Goal: Task Accomplishment & Management: Use online tool/utility

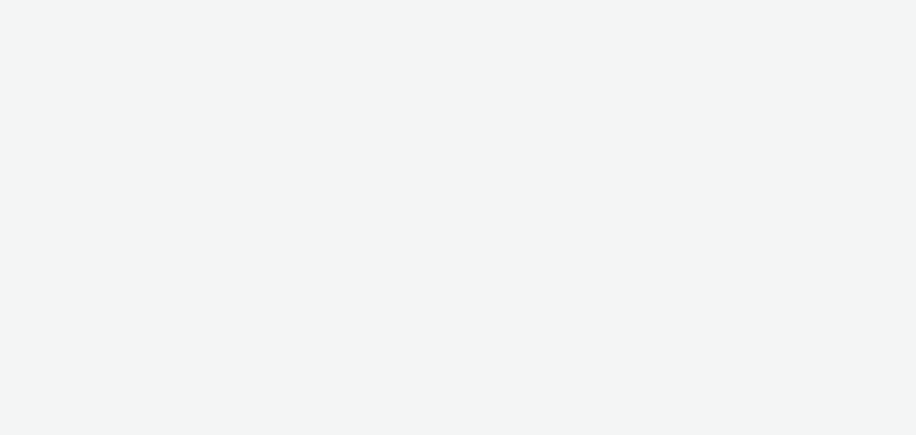
select select "2c2881b8-a35e-4ab4-afa0-3ba52d3fbcb3"
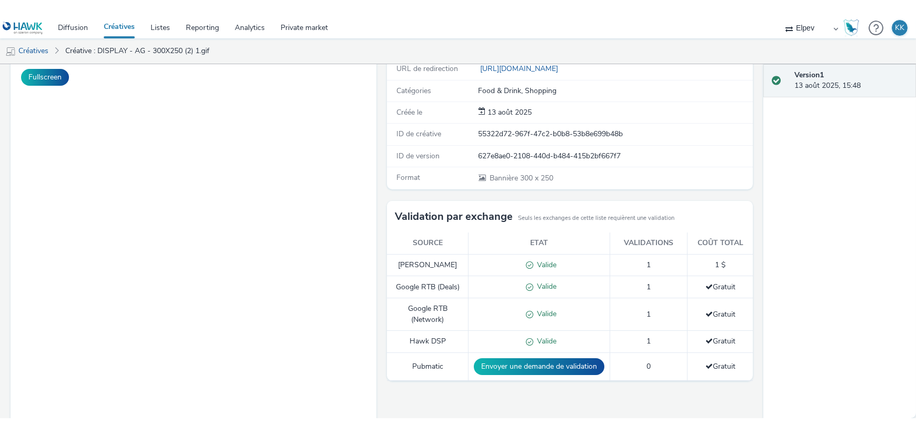
scroll to position [66, 0]
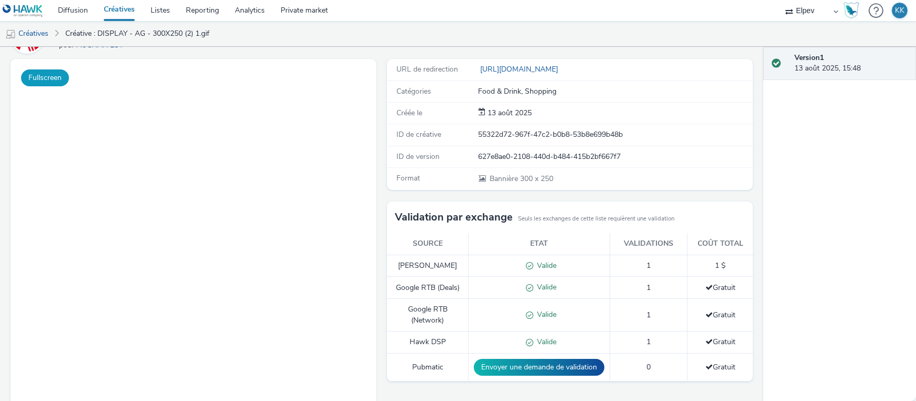
click at [51, 79] on button "Fullscreen" at bounding box center [45, 77] width 48 height 17
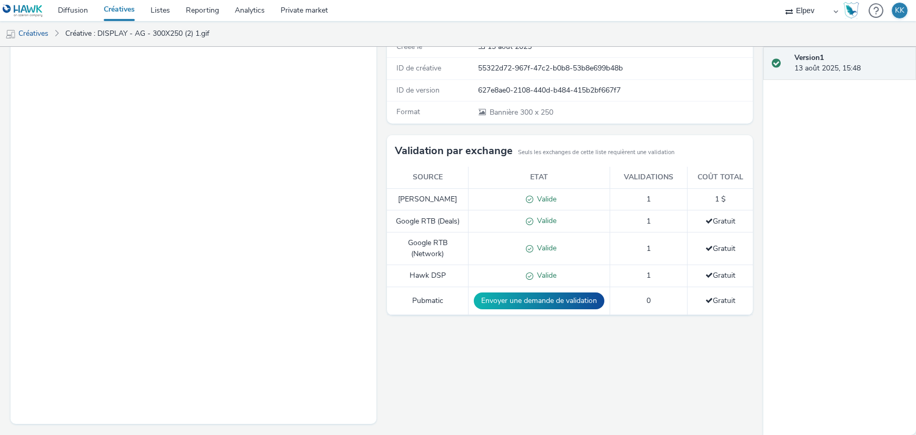
scroll to position [0, 0]
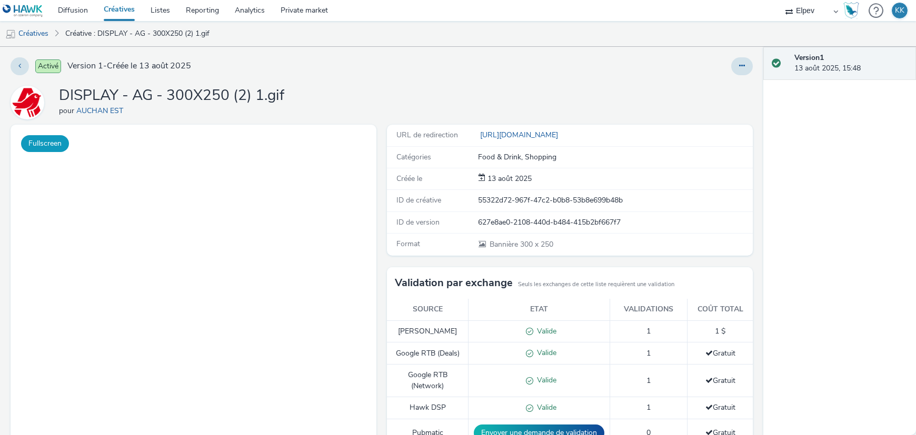
click at [45, 140] on button "Fullscreen" at bounding box center [45, 143] width 48 height 17
click at [34, 33] on link "Créatives" at bounding box center [27, 33] width 54 height 25
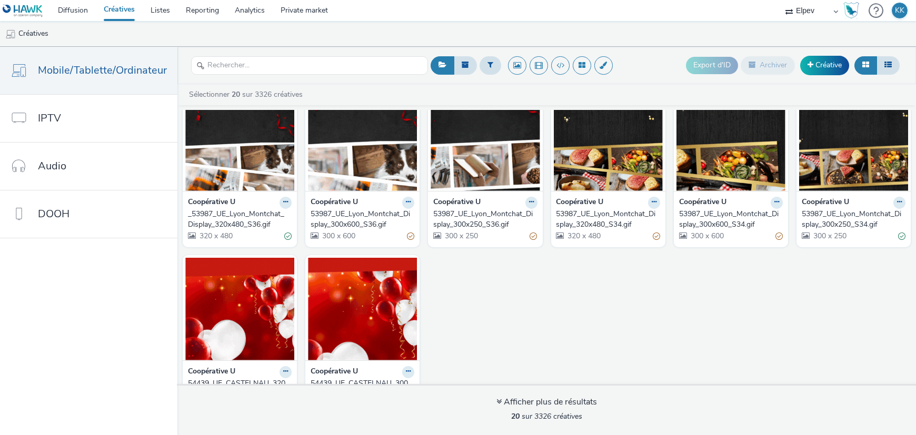
scroll to position [405, 0]
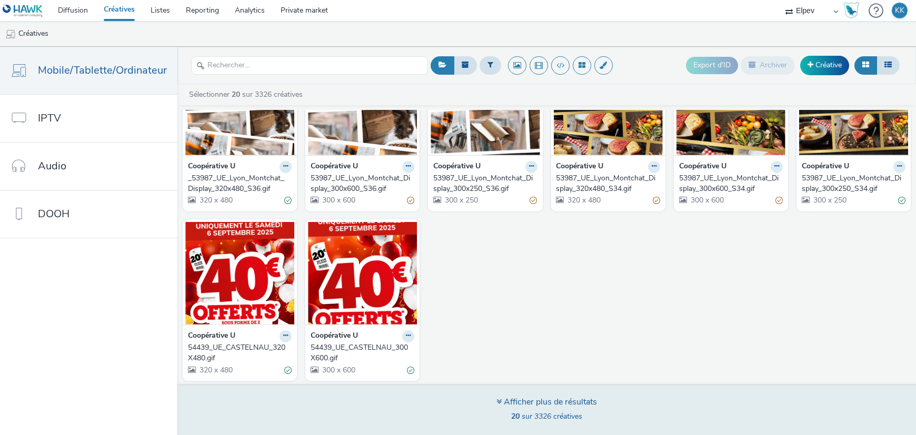
click at [496, 400] on icon at bounding box center [498, 401] width 5 height 8
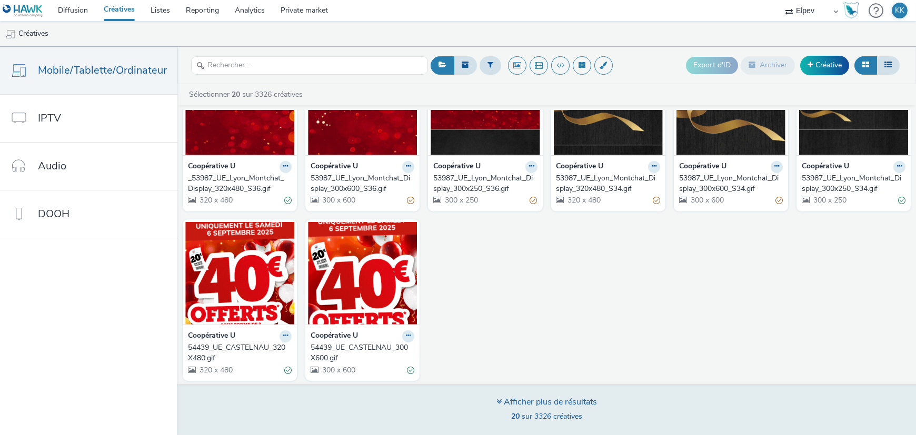
click at [571, 398] on div "Afficher plus de résultats" at bounding box center [546, 402] width 101 height 12
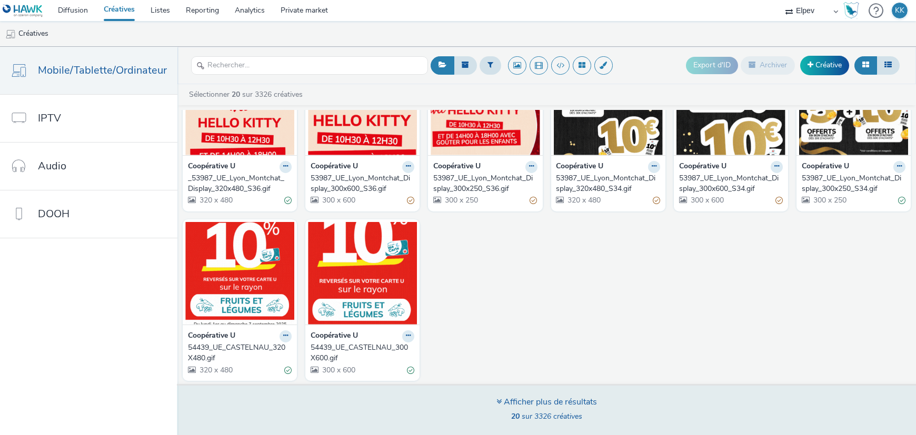
click at [538, 403] on div "Afficher plus de résultats" at bounding box center [546, 402] width 101 height 12
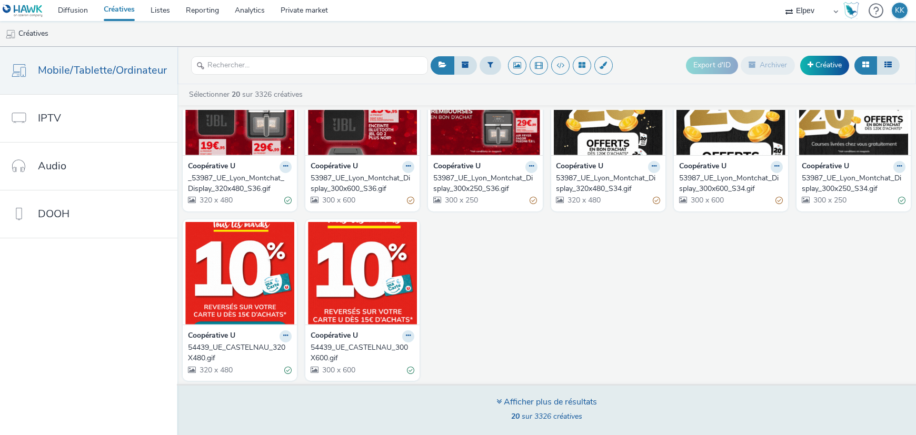
click at [538, 403] on div "Afficher plus de résultats" at bounding box center [546, 402] width 101 height 12
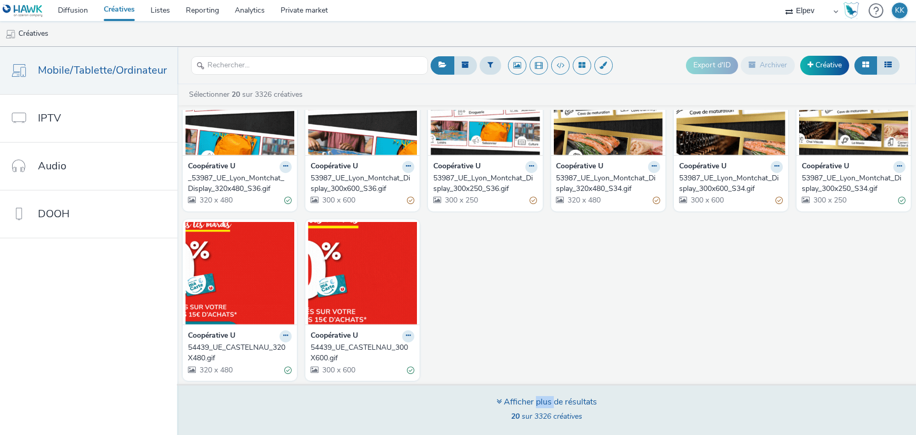
click at [538, 403] on div "Afficher plus de résultats" at bounding box center [546, 402] width 101 height 12
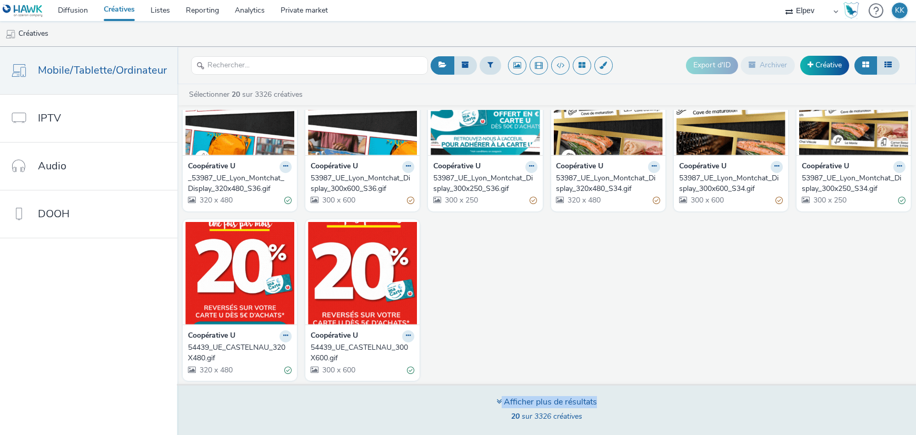
click at [538, 403] on div "Afficher plus de résultats" at bounding box center [546, 402] width 101 height 12
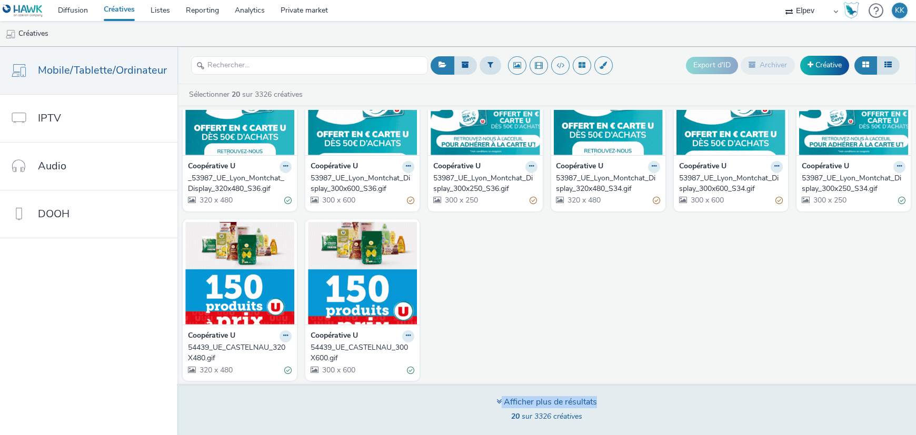
click at [538, 403] on div "Afficher plus de résultats" at bounding box center [546, 402] width 101 height 12
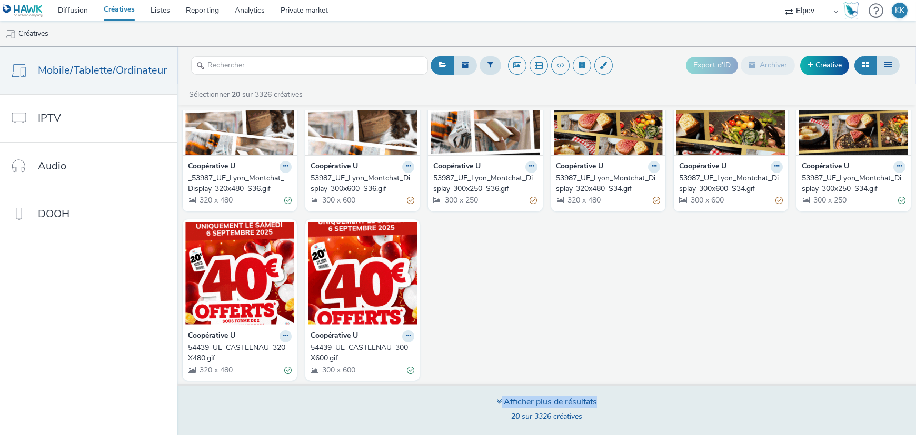
click at [520, 403] on div "Afficher plus de résultats" at bounding box center [546, 402] width 101 height 12
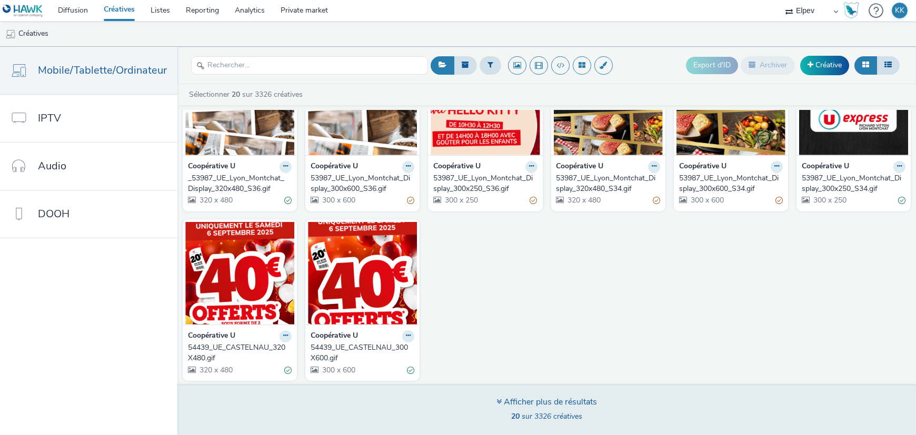
click at [499, 399] on icon at bounding box center [498, 401] width 5 height 8
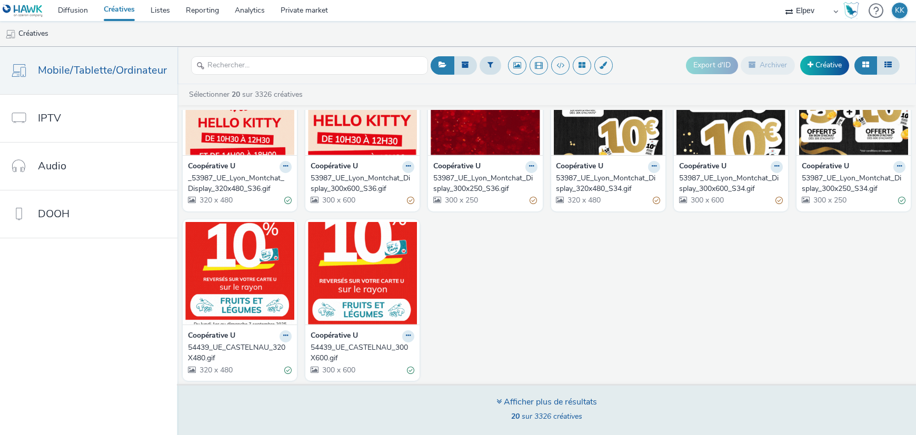
click at [497, 404] on icon at bounding box center [498, 401] width 5 height 8
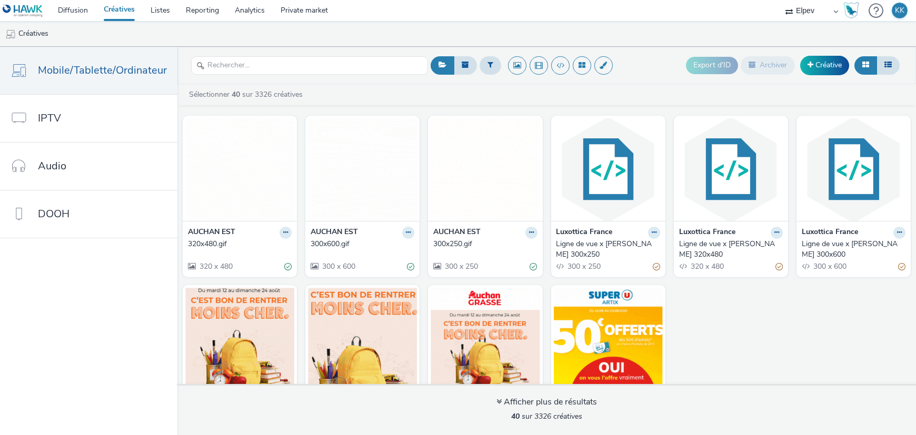
scroll to position [914, 0]
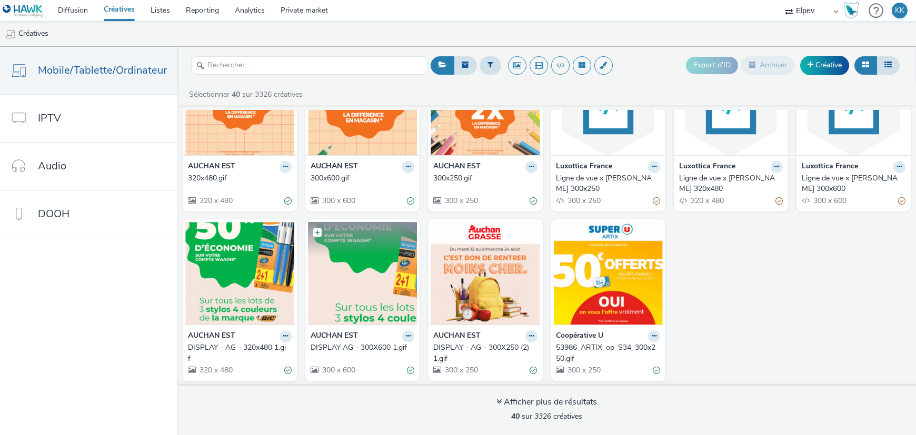
click at [347, 275] on img at bounding box center [362, 273] width 109 height 103
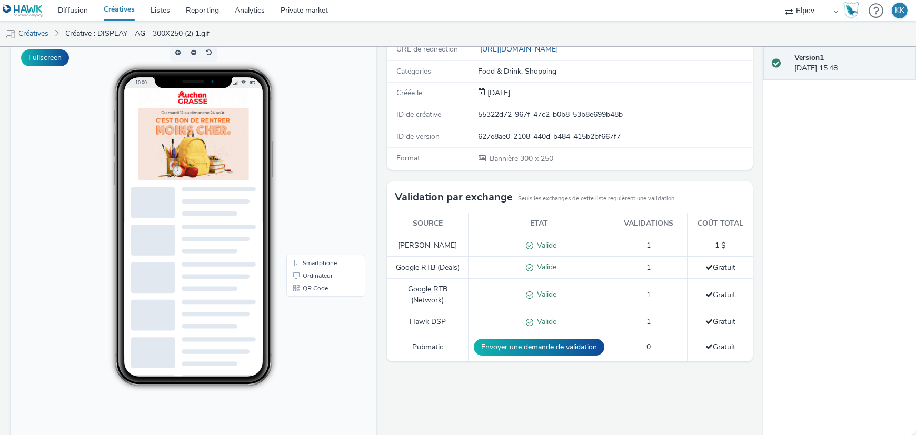
scroll to position [66, 0]
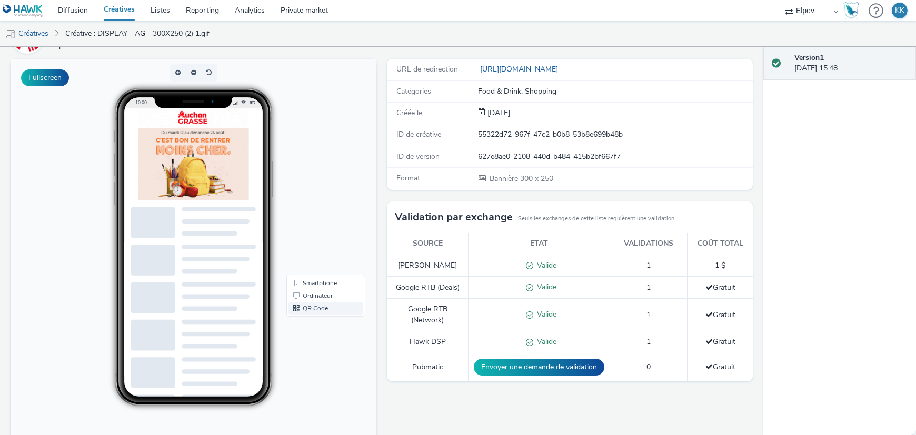
click at [308, 307] on link "QR Code" at bounding box center [325, 308] width 75 height 13
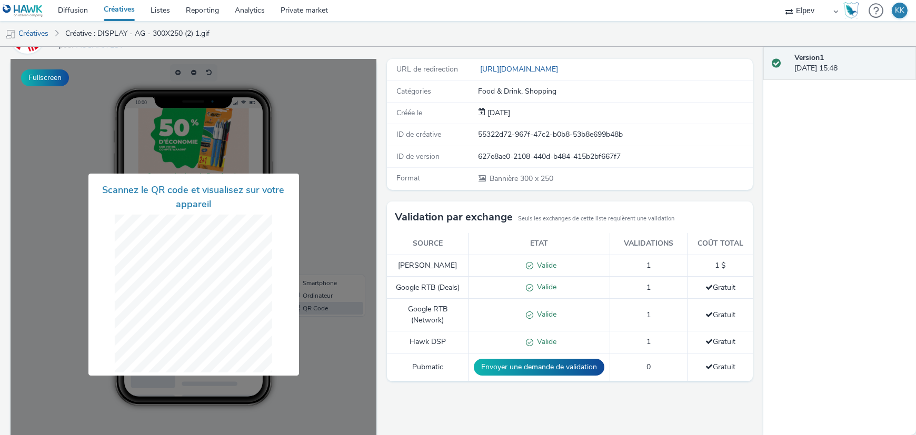
click at [387, 231] on div "Validation par exchange Seuls les exchanges de cette liste requièrent une valid…" at bounding box center [570, 218] width 366 height 32
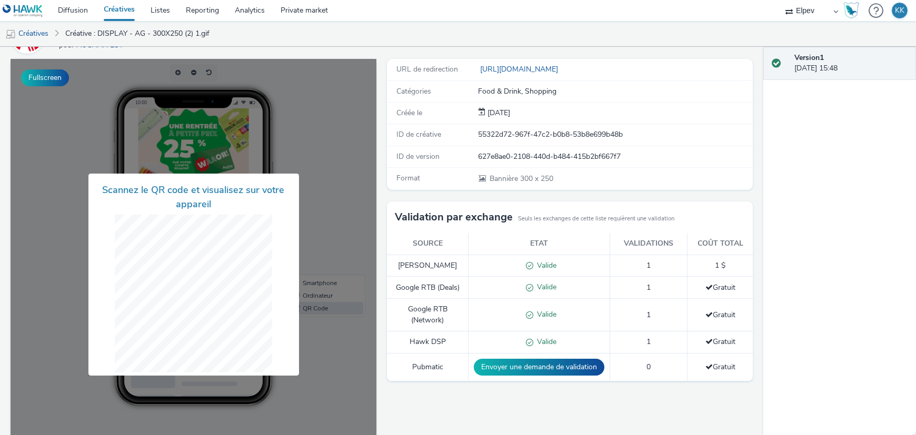
click at [367, 263] on div at bounding box center [194, 274] width 366 height 431
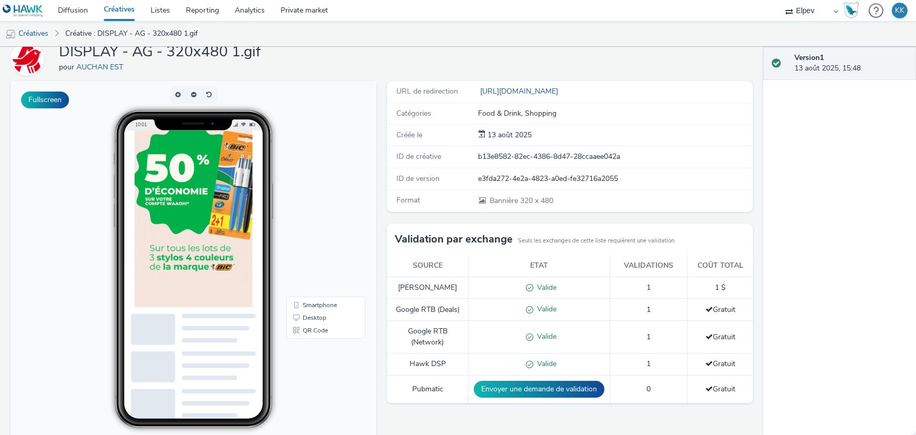
scroll to position [66, 0]
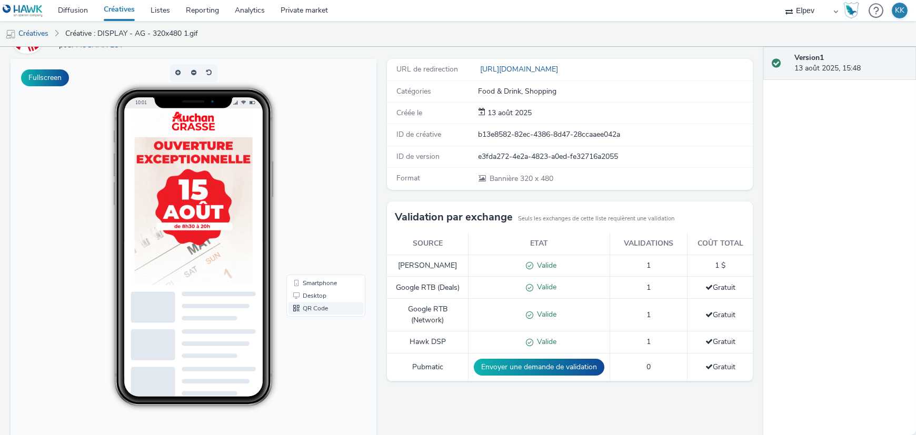
click at [315, 307] on link "QR Code" at bounding box center [325, 308] width 75 height 13
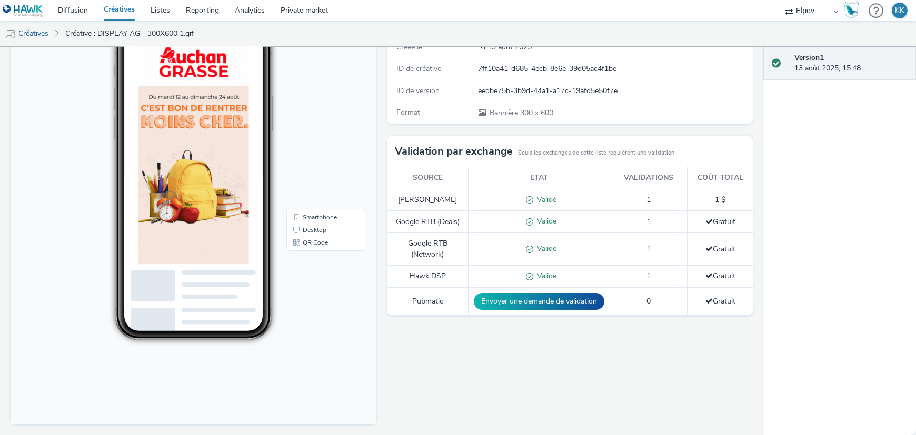
scroll to position [66, 0]
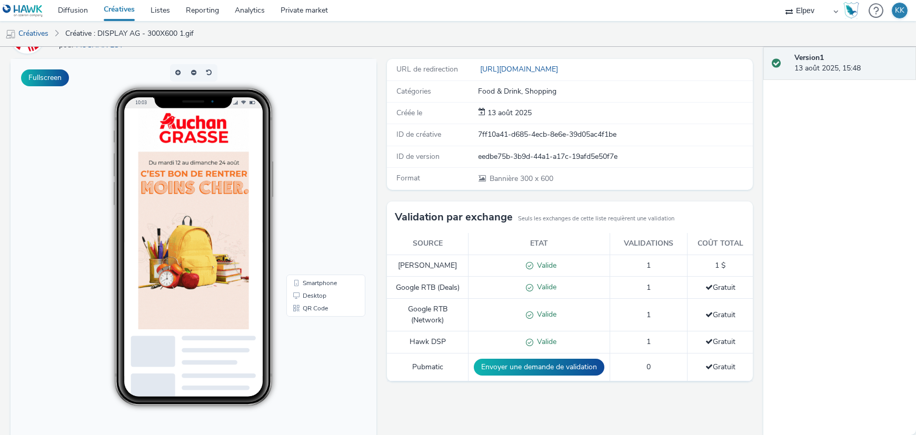
click at [413, 391] on div "URL de redirection [URL][DOMAIN_NAME] Catégories Food & Drink, Shopping Créée l…" at bounding box center [567, 280] width 371 height 443
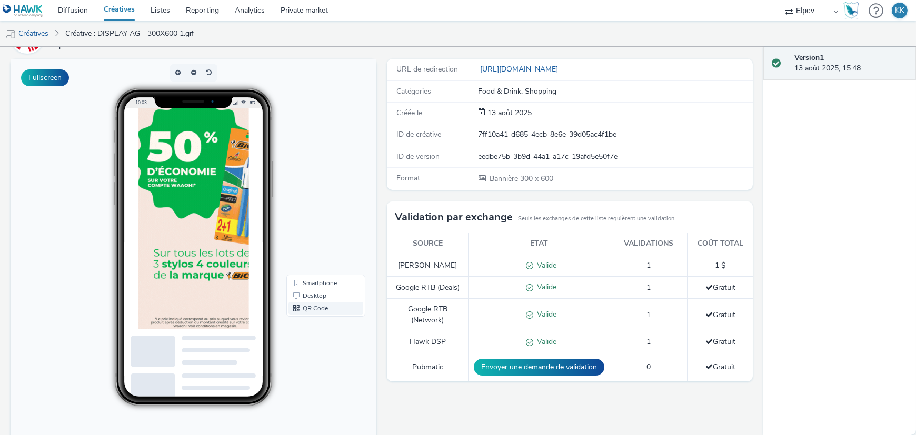
click at [309, 307] on link "QR Code" at bounding box center [325, 308] width 75 height 13
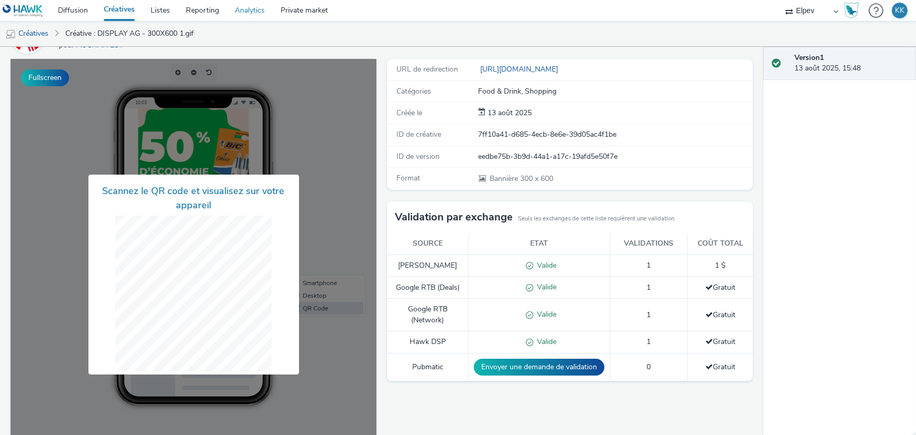
click at [236, 11] on link "Analytics" at bounding box center [250, 10] width 46 height 21
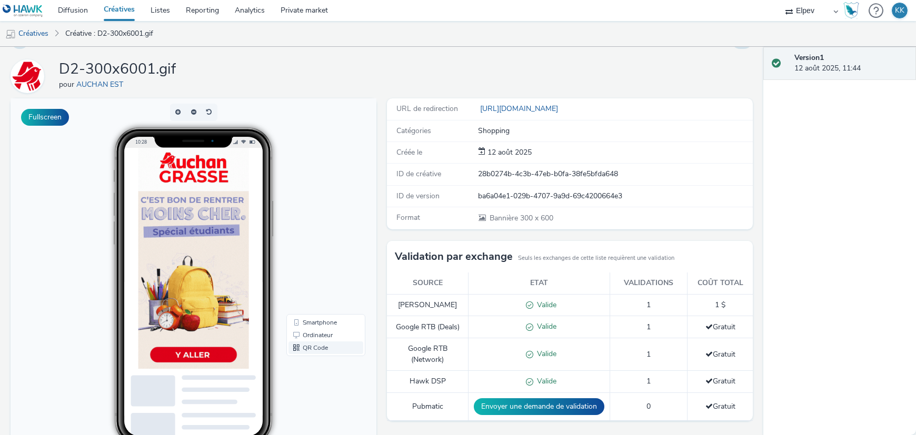
scroll to position [66, 0]
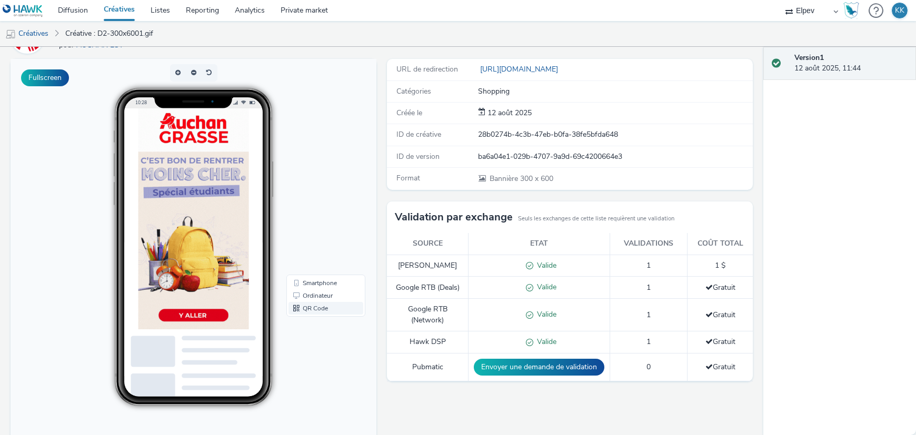
click at [305, 303] on link "QR Code" at bounding box center [325, 308] width 75 height 13
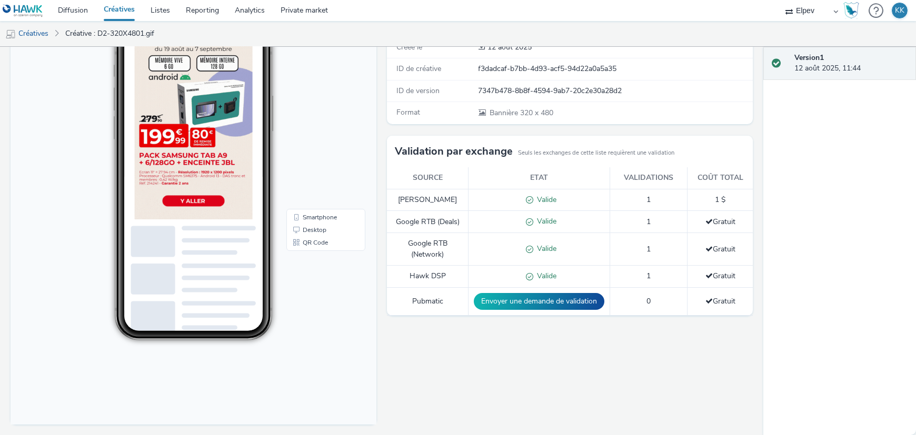
scroll to position [66, 0]
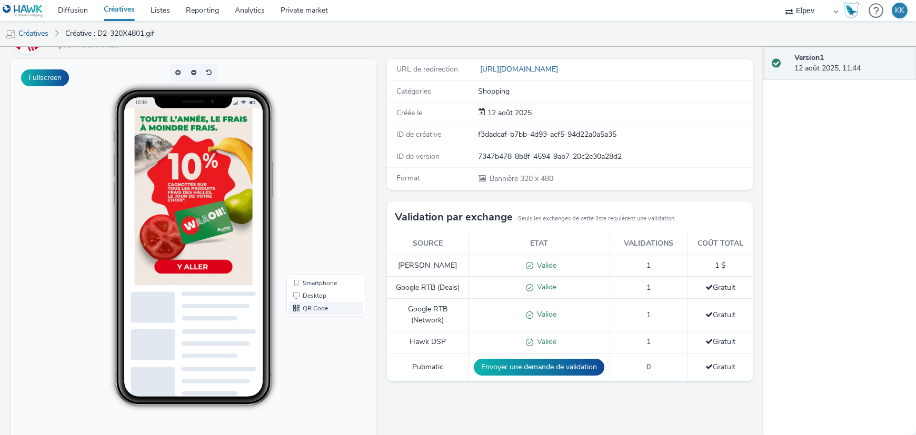
click at [324, 307] on link "QR Code" at bounding box center [325, 308] width 75 height 13
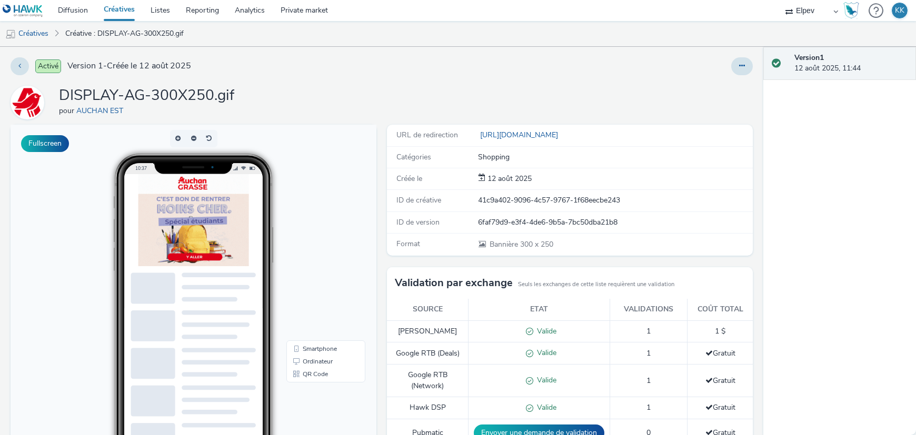
scroll to position [66, 0]
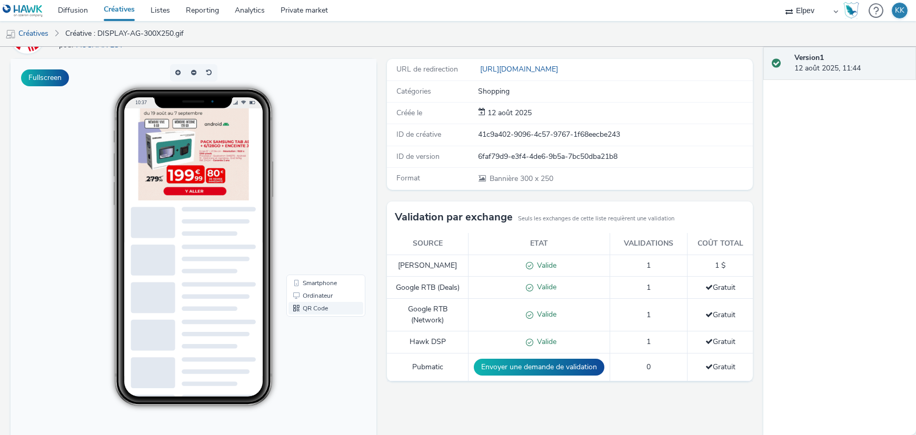
click at [315, 306] on link "QR Code" at bounding box center [325, 308] width 75 height 13
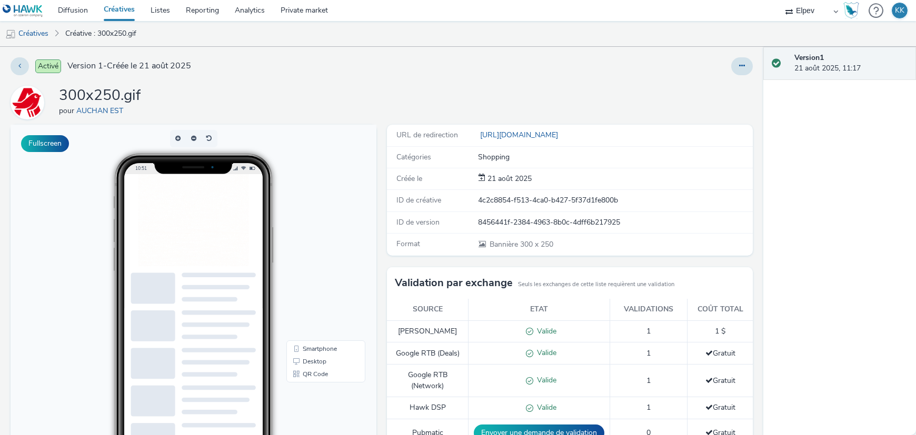
scroll to position [66, 0]
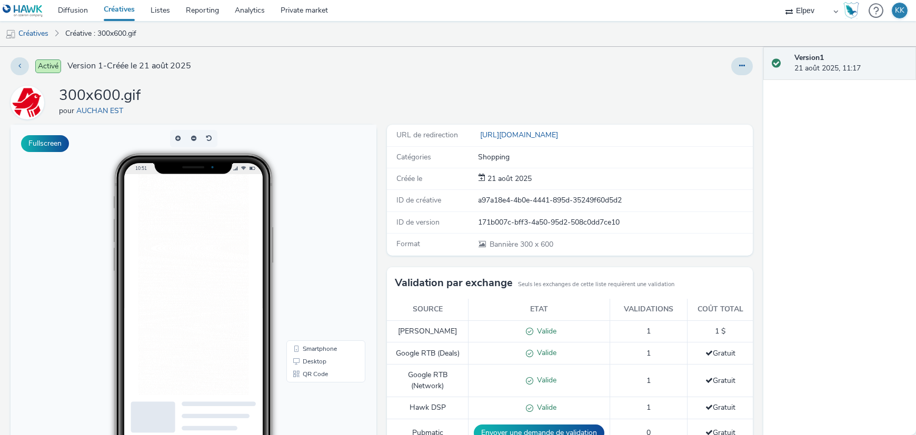
scroll to position [66, 0]
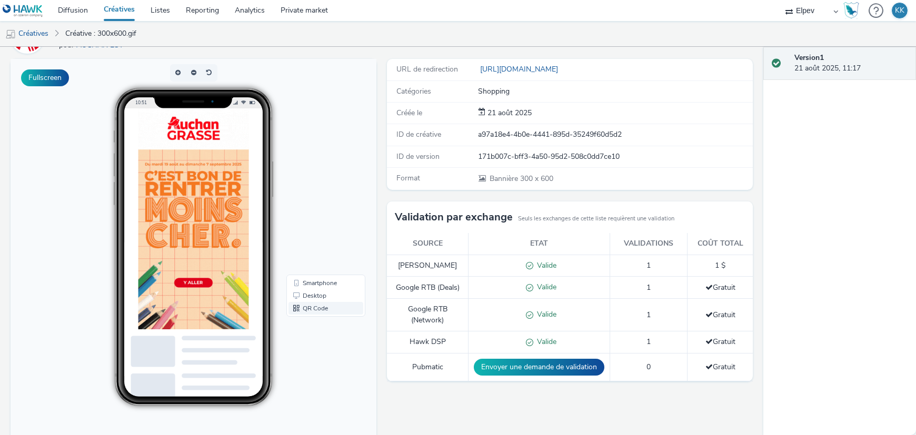
click at [317, 308] on link "QR Code" at bounding box center [325, 308] width 75 height 13
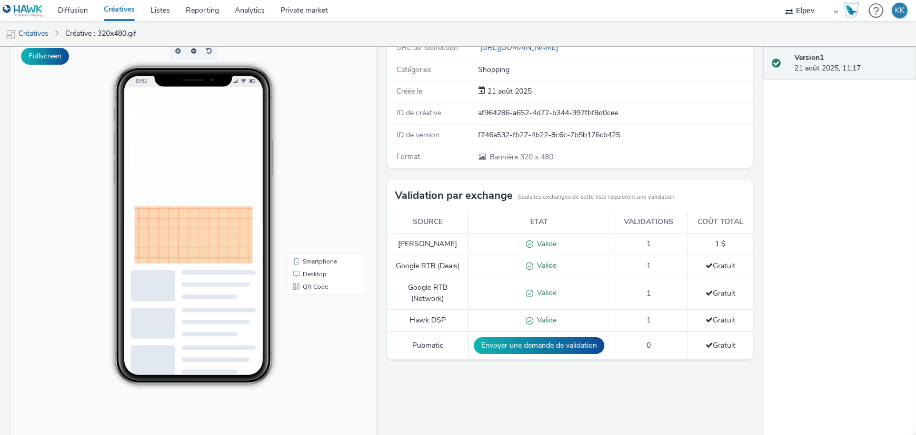
scroll to position [66, 0]
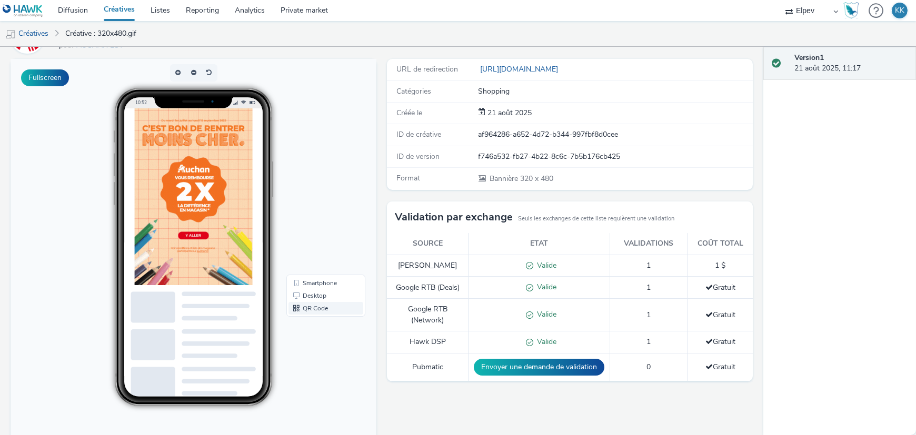
click at [314, 305] on link "QR Code" at bounding box center [325, 308] width 75 height 13
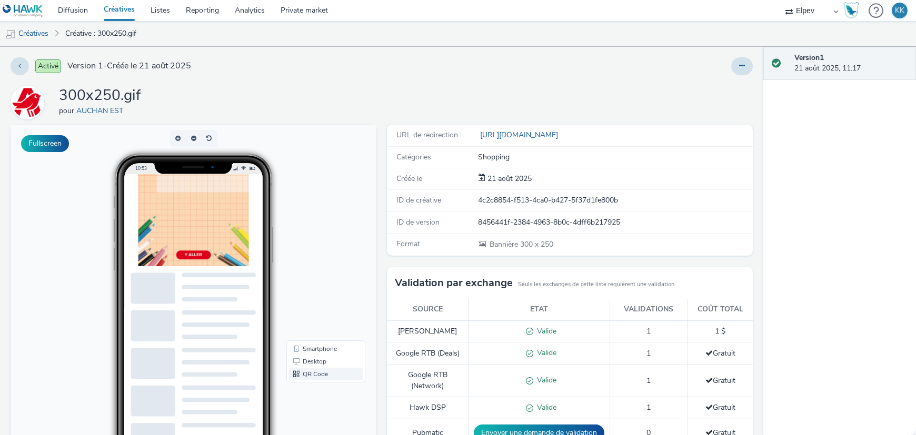
click at [309, 370] on link "QR Code" at bounding box center [325, 374] width 75 height 13
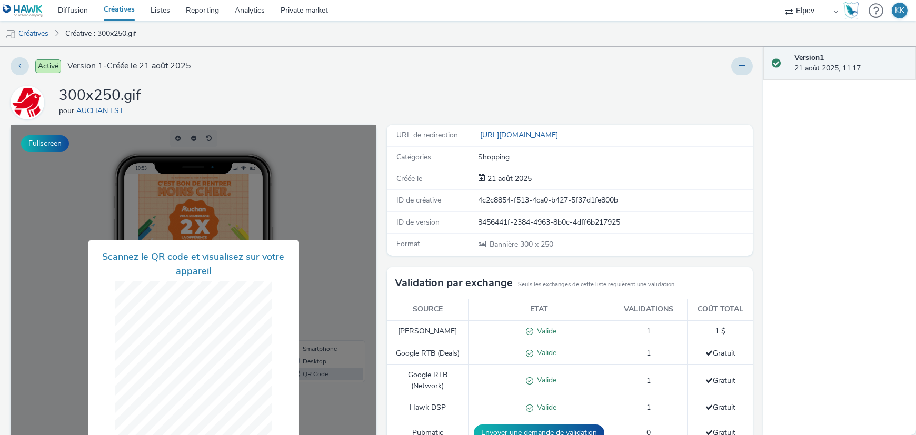
scroll to position [132, 0]
